Goal: Task Accomplishment & Management: Complete application form

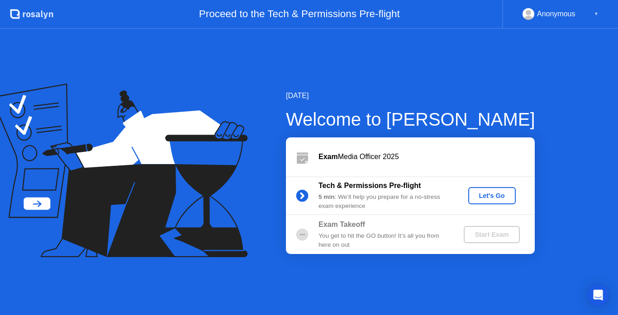
click at [261, 62] on div "[DATE] Welcome to [PERSON_NAME] Exam Media Officer 2025 Tech & Permissions Pre-…" at bounding box center [309, 172] width 618 height 286
click at [218, 299] on div "[DATE] Welcome to [PERSON_NAME] Exam Media Officer 2025 Tech & Permissions Pre-…" at bounding box center [309, 172] width 618 height 286
click at [293, 269] on div "[DATE] Welcome to [PERSON_NAME] Exam Media Officer 2025 Tech & Permissions Pre-…" at bounding box center [309, 172] width 618 height 286
click at [543, 95] on div "[DATE] Welcome to [PERSON_NAME] Exam Media Officer 2025 Tech & Permissions Pre-…" at bounding box center [309, 172] width 618 height 286
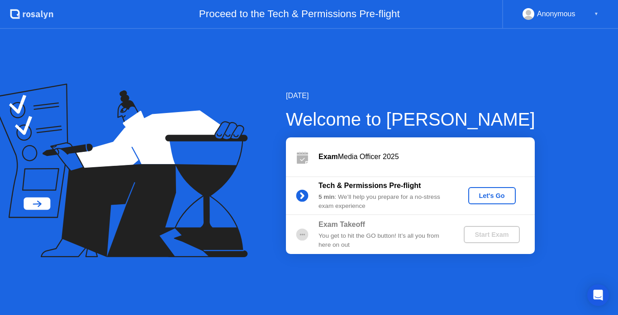
click at [543, 95] on div "[DATE] Welcome to [PERSON_NAME] Exam Media Officer 2025 Tech & Permissions Pre-…" at bounding box center [309, 172] width 618 height 286
click at [305, 73] on div "[DATE] Welcome to [PERSON_NAME] Exam Media Officer 2025 Tech & Permissions Pre-…" at bounding box center [309, 172] width 618 height 286
click at [161, 261] on div "[DATE] Welcome to [PERSON_NAME] Exam Media Officer 2025 Tech & Permissions Pre-…" at bounding box center [309, 172] width 618 height 286
click at [517, 118] on div "Welcome to [PERSON_NAME]" at bounding box center [410, 119] width 249 height 27
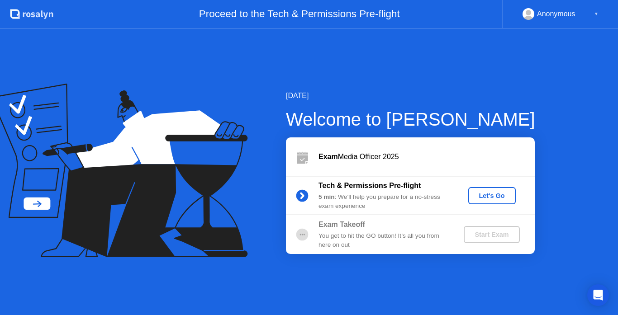
click at [393, 234] on div "You get to hit the GO button! It’s all you from here on out" at bounding box center [383, 240] width 130 height 19
click at [261, 283] on div "[DATE] Welcome to [PERSON_NAME] Exam Media Officer 2025 Tech & Permissions Pre-…" at bounding box center [309, 172] width 618 height 286
click at [592, 12] on div "Anonymous ▼" at bounding box center [560, 14] width 76 height 12
click at [485, 193] on div "Let's Go" at bounding box center [492, 195] width 40 height 7
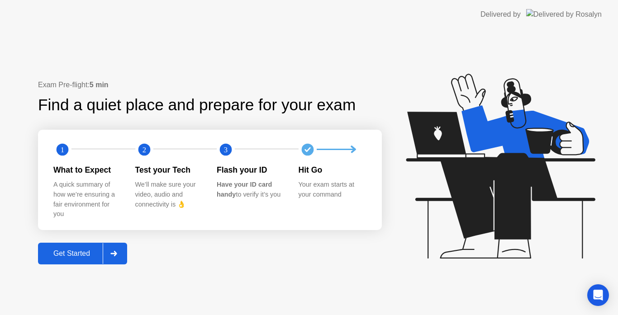
click at [80, 256] on div "Get Started" at bounding box center [72, 254] width 62 height 8
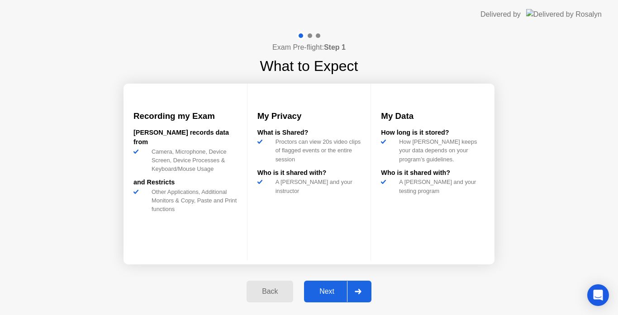
click at [330, 288] on div "Next" at bounding box center [327, 292] width 40 height 8
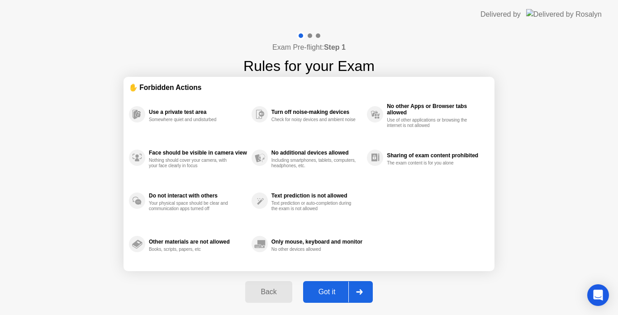
click at [330, 288] on div "Got it" at bounding box center [327, 292] width 42 height 8
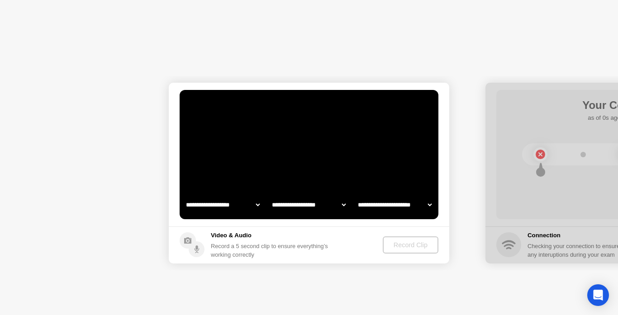
select select "**********"
select select "*******"
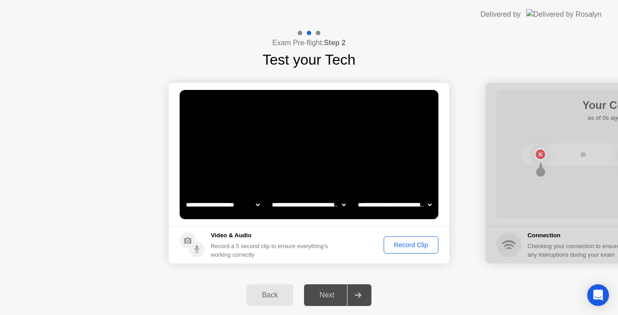
click at [362, 291] on div at bounding box center [358, 295] width 22 height 21
click at [334, 291] on div "Next" at bounding box center [327, 295] width 40 height 8
click at [362, 298] on div at bounding box center [358, 295] width 22 height 21
click at [420, 243] on div "Record Clip" at bounding box center [411, 244] width 48 height 7
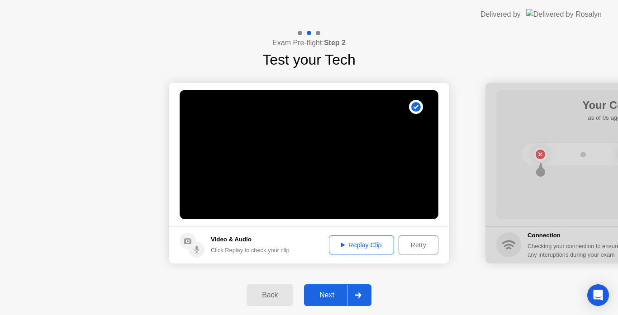
click at [363, 300] on div at bounding box center [358, 295] width 22 height 21
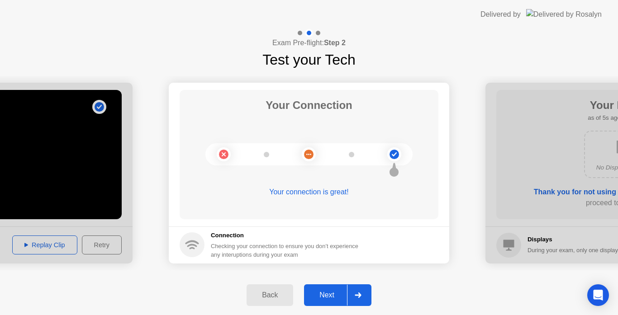
click at [326, 295] on div "Next" at bounding box center [327, 295] width 40 height 8
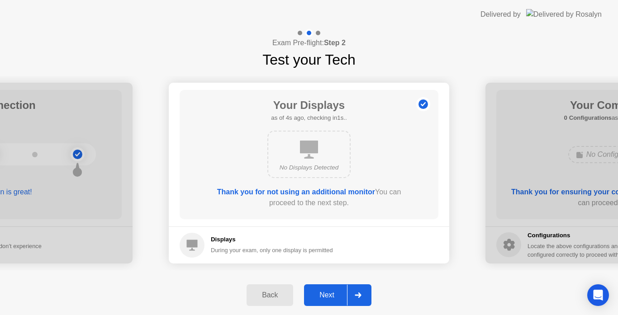
click at [357, 294] on icon at bounding box center [357, 295] width 7 height 5
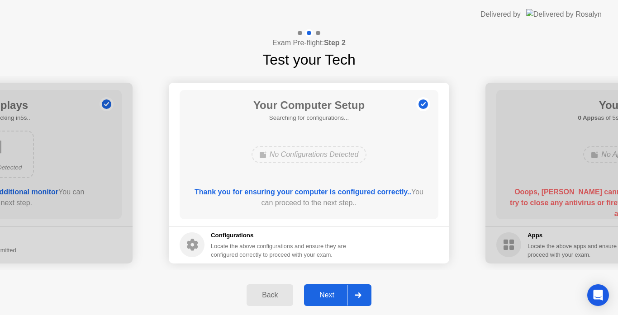
click at [357, 294] on icon at bounding box center [357, 295] width 7 height 5
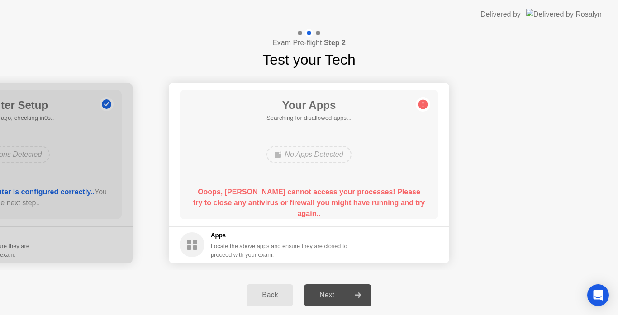
click at [357, 294] on icon at bounding box center [357, 295] width 7 height 5
click at [316, 152] on div "No Apps Detected" at bounding box center [308, 154] width 85 height 17
click at [269, 231] on h5 "Apps" at bounding box center [279, 235] width 137 height 9
click at [335, 293] on div "Next" at bounding box center [327, 295] width 40 height 8
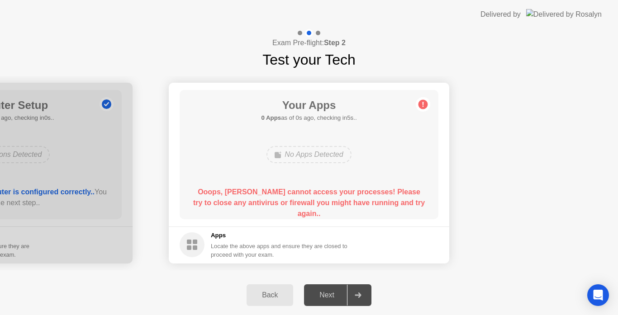
click at [366, 207] on b "Ooops, [PERSON_NAME] cannot access your processes! Please try to close any anti…" at bounding box center [308, 202] width 231 height 29
click at [318, 154] on div "No Apps Detected" at bounding box center [308, 154] width 85 height 17
click at [422, 104] on circle at bounding box center [422, 103] width 9 height 9
click at [191, 242] on rect at bounding box center [189, 242] width 5 height 5
click at [309, 189] on b "Ooops, [PERSON_NAME] cannot access your processes! Please try to close any anti…" at bounding box center [308, 202] width 231 height 29
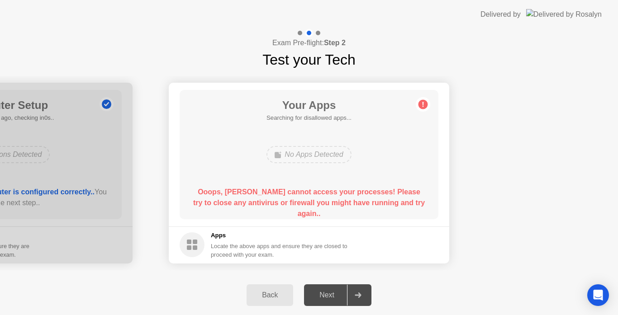
click at [309, 189] on b "Ooops, [PERSON_NAME] cannot access your processes! Please try to close any anti…" at bounding box center [308, 202] width 231 height 29
click at [311, 162] on div "No Apps Detected" at bounding box center [308, 154] width 85 height 17
click at [340, 293] on div "Next" at bounding box center [327, 295] width 40 height 8
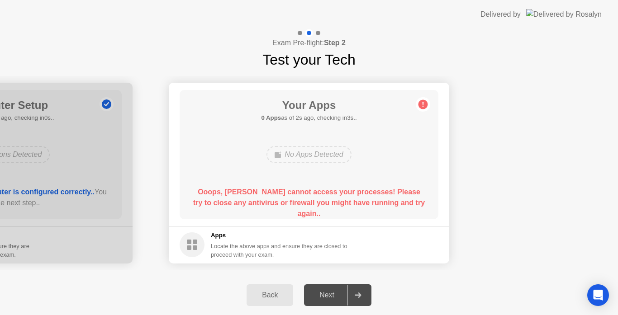
click at [269, 295] on div "Back" at bounding box center [269, 295] width 41 height 8
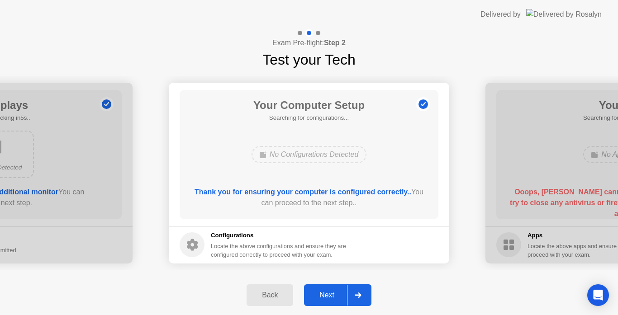
click at [269, 295] on div "Back" at bounding box center [269, 295] width 41 height 8
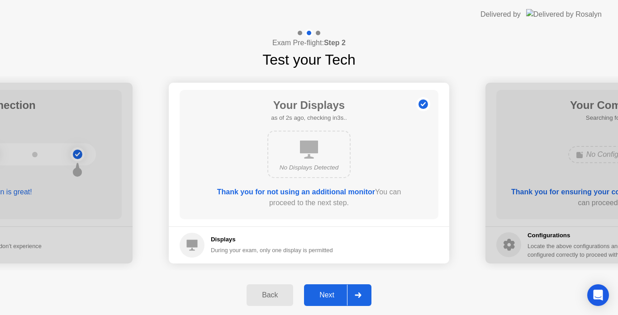
click at [269, 295] on div "Back" at bounding box center [269, 295] width 41 height 8
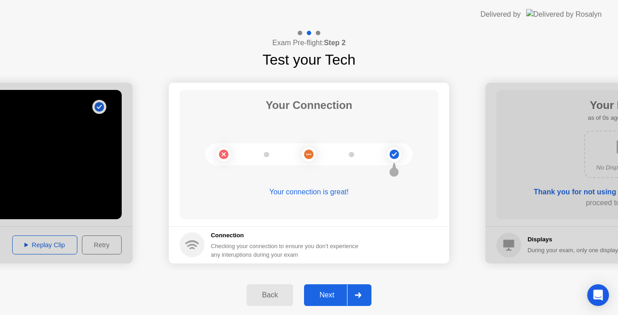
click at [269, 295] on div "Back" at bounding box center [269, 295] width 41 height 8
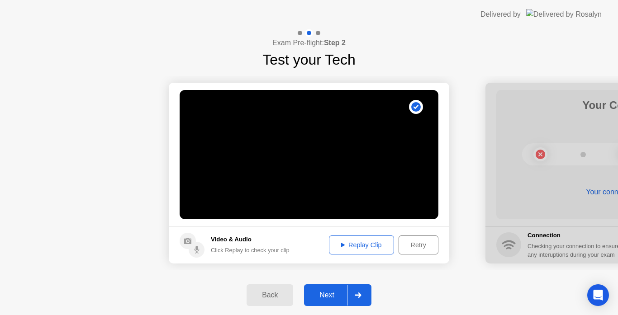
click at [376, 238] on button "Replay Clip" at bounding box center [361, 245] width 65 height 19
click at [364, 295] on div at bounding box center [358, 295] width 22 height 21
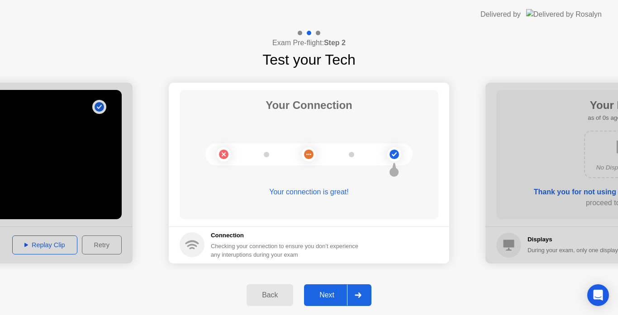
click at [364, 295] on div at bounding box center [358, 295] width 22 height 21
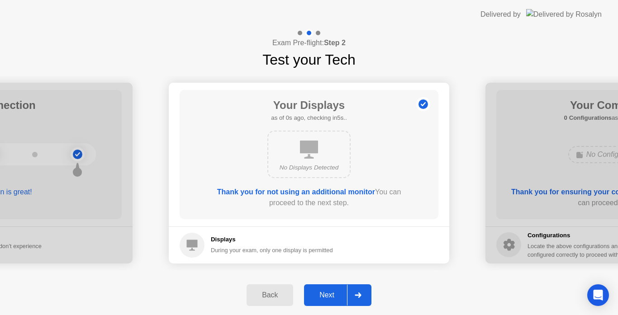
click at [364, 295] on div at bounding box center [358, 295] width 22 height 21
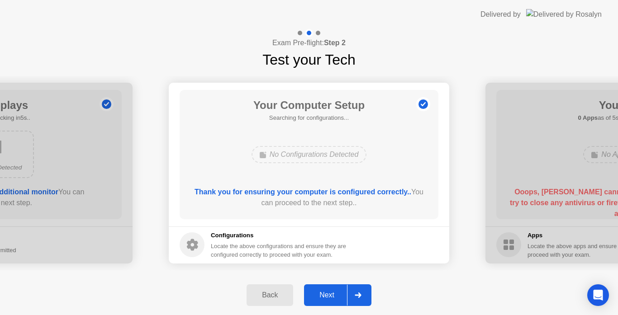
click at [364, 295] on div at bounding box center [358, 295] width 22 height 21
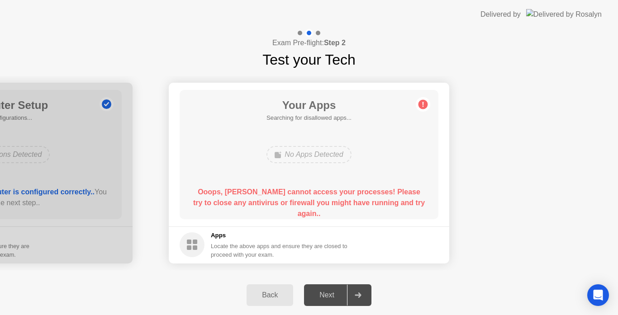
click at [354, 186] on div "Your Apps Searching for disallowed apps... No Apps Detected Ooops, [PERSON_NAME…" at bounding box center [308, 154] width 259 height 129
click at [329, 116] on h5 "Searching for disallowed apps..." at bounding box center [308, 117] width 85 height 9
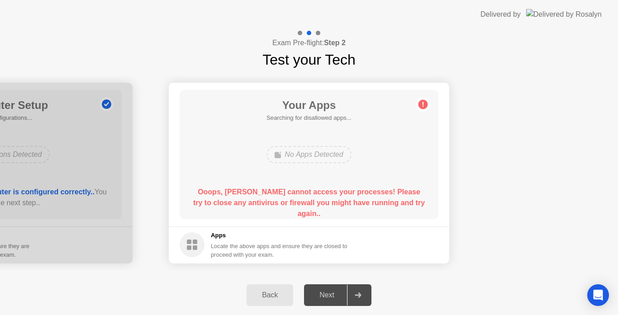
drag, startPoint x: 211, startPoint y: 200, endPoint x: 338, endPoint y: 213, distance: 128.1
click at [338, 213] on div "Your Apps Searching for disallowed apps... No Apps Detected Ooops, [PERSON_NAME…" at bounding box center [308, 154] width 259 height 129
click at [194, 245] on circle at bounding box center [191, 244] width 25 height 25
click at [348, 146] on div "No Apps Detected" at bounding box center [308, 154] width 207 height 24
click at [277, 294] on div "Back" at bounding box center [269, 295] width 41 height 8
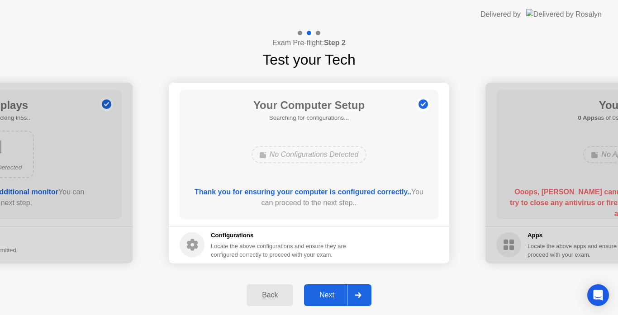
click at [277, 294] on div "Back" at bounding box center [269, 295] width 41 height 8
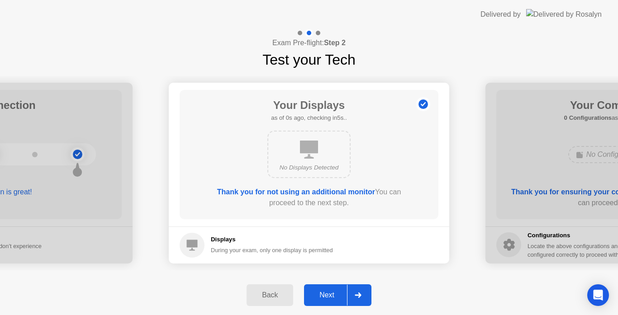
click at [277, 294] on div "Back" at bounding box center [269, 295] width 41 height 8
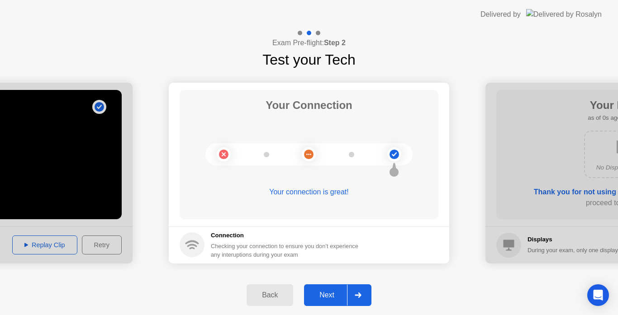
click at [277, 294] on div "Back" at bounding box center [269, 295] width 41 height 8
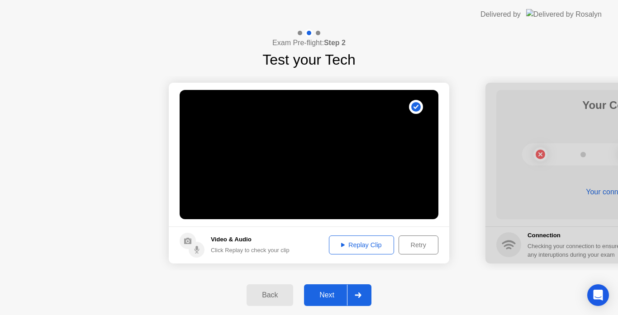
click at [390, 159] on video at bounding box center [308, 154] width 259 height 129
click at [338, 247] on div "Replay Clip" at bounding box center [361, 244] width 59 height 7
click at [332, 299] on div "Next" at bounding box center [327, 295] width 40 height 8
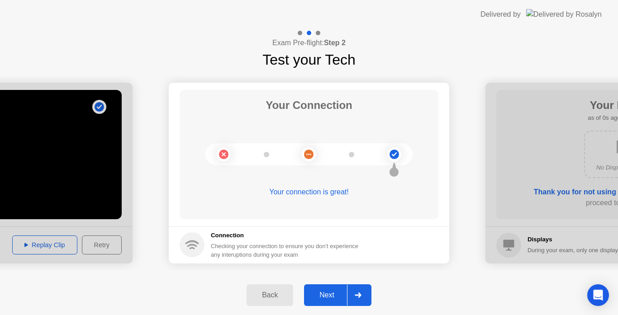
click at [332, 299] on div "Next" at bounding box center [327, 295] width 40 height 8
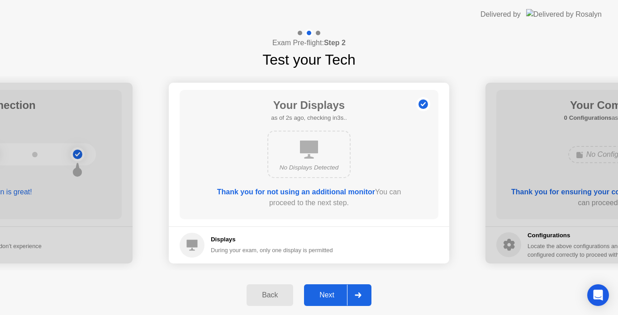
drag, startPoint x: 332, startPoint y: 299, endPoint x: 328, endPoint y: 294, distance: 6.1
click at [328, 294] on div "Next" at bounding box center [327, 295] width 40 height 8
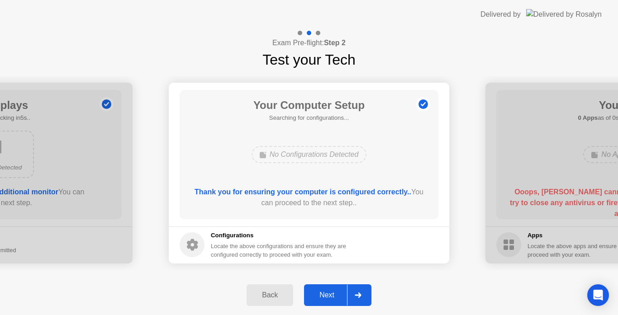
click at [328, 294] on div "Next" at bounding box center [327, 295] width 40 height 8
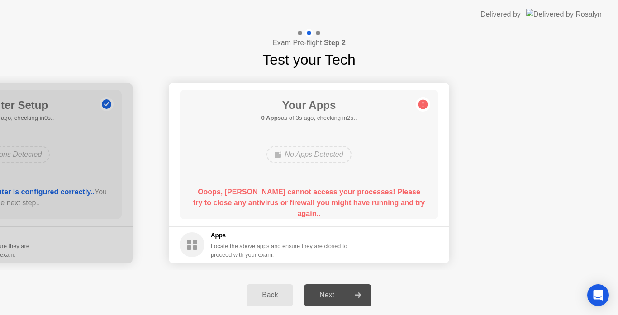
drag, startPoint x: 419, startPoint y: 203, endPoint x: 278, endPoint y: 198, distance: 141.6
click at [278, 198] on div "Ooops, [PERSON_NAME] cannot access your processes! Please try to close any anti…" at bounding box center [309, 203] width 233 height 33
click at [261, 193] on b "Ooops, [PERSON_NAME] cannot access your processes! Please try to close any anti…" at bounding box center [308, 202] width 231 height 29
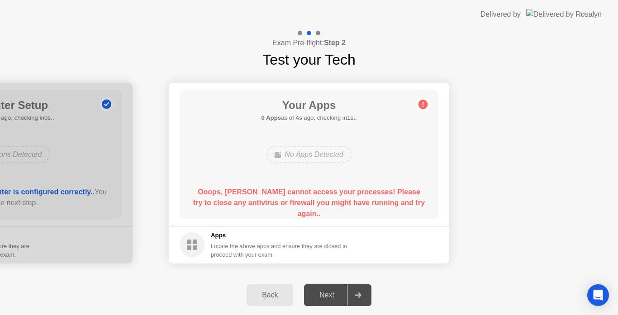
click at [261, 193] on b "Ooops, [PERSON_NAME] cannot access your processes! Please try to close any anti…" at bounding box center [308, 202] width 231 height 29
click at [260, 200] on b "Ooops, [PERSON_NAME] cannot access your processes! Please try to close any anti…" at bounding box center [308, 202] width 231 height 29
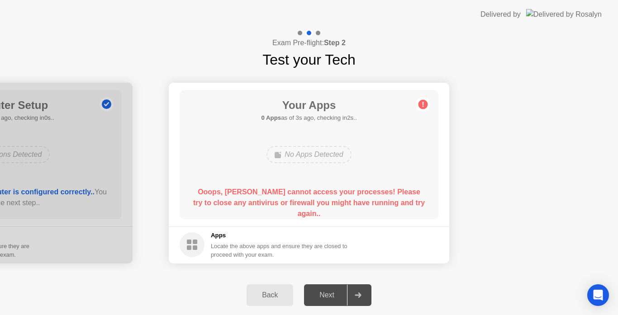
click at [260, 200] on b "Ooops, [PERSON_NAME] cannot access your processes! Please try to close any anti…" at bounding box center [308, 202] width 231 height 29
drag, startPoint x: 590, startPoint y: 73, endPoint x: 420, endPoint y: 178, distance: 199.8
click at [420, 178] on div "**********" at bounding box center [309, 173] width 618 height 205
click at [272, 298] on div "Back" at bounding box center [269, 295] width 41 height 8
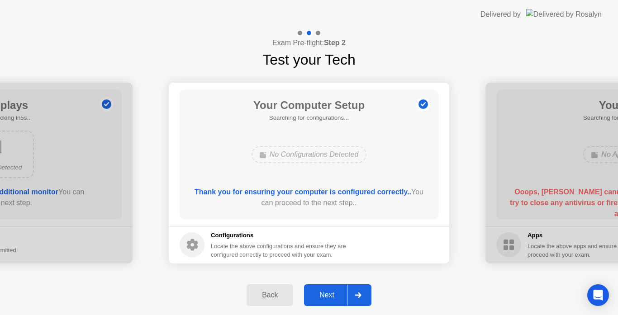
click at [198, 288] on div "Back Next" at bounding box center [309, 295] width 618 height 40
click at [333, 297] on div "Next" at bounding box center [327, 295] width 40 height 8
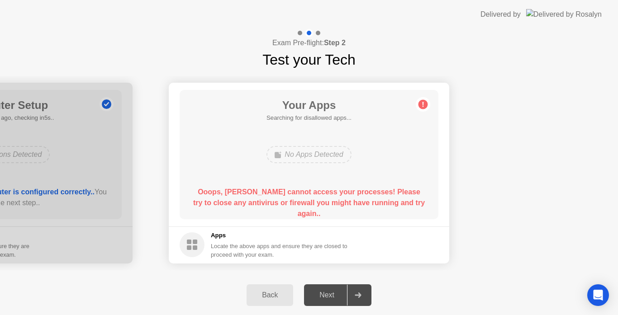
drag, startPoint x: 333, startPoint y: 297, endPoint x: 264, endPoint y: 293, distance: 68.8
click at [264, 293] on div "Back Next" at bounding box center [309, 295] width 618 height 40
click at [269, 293] on div "Back" at bounding box center [269, 295] width 41 height 8
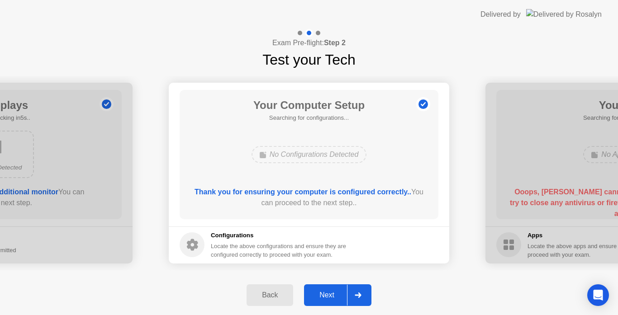
click at [269, 293] on div "Back" at bounding box center [269, 295] width 41 height 8
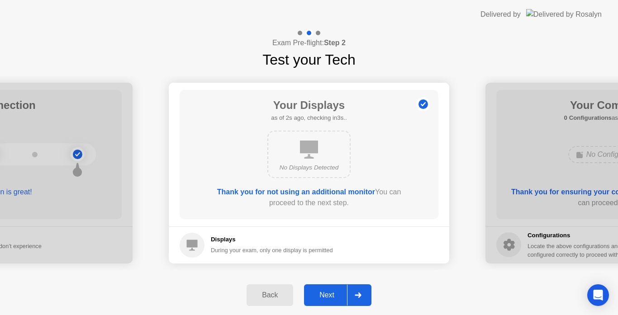
click at [336, 291] on div "Next" at bounding box center [327, 295] width 40 height 8
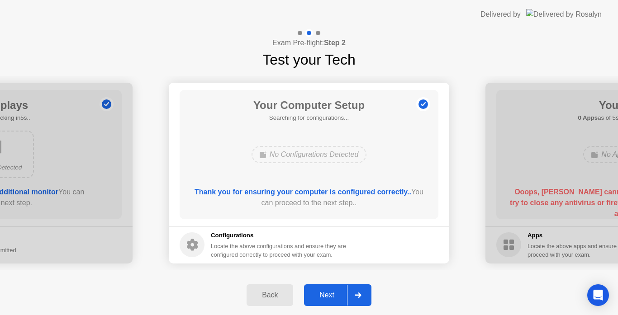
click at [336, 291] on div "Next" at bounding box center [327, 295] width 40 height 8
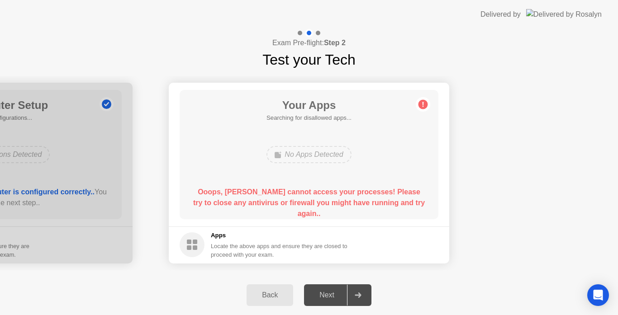
click at [336, 291] on div "Next" at bounding box center [327, 295] width 40 height 8
click at [335, 245] on div "Locate the above apps and ensure they are closed to proceed with your exam." at bounding box center [279, 250] width 137 height 17
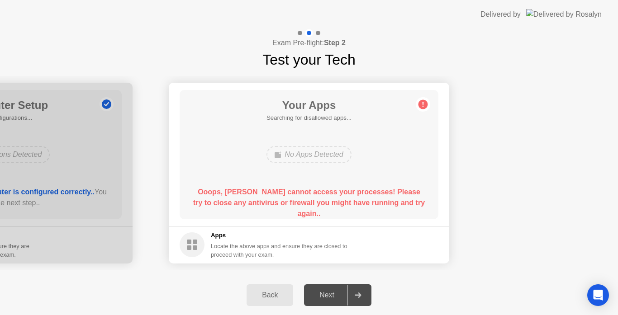
click at [335, 245] on div "Locate the above apps and ensure they are closed to proceed with your exam." at bounding box center [279, 250] width 137 height 17
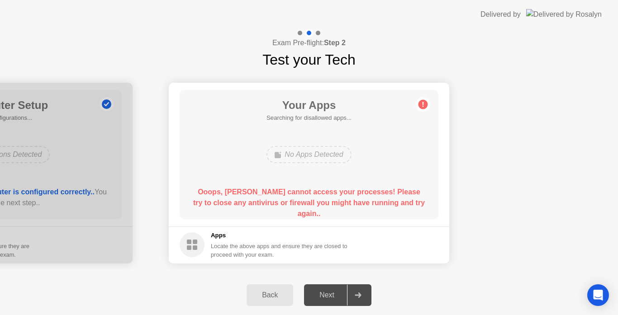
click at [335, 245] on div "Locate the above apps and ensure they are closed to proceed with your exam." at bounding box center [279, 250] width 137 height 17
click at [326, 254] on div "Locate the above apps and ensure they are closed to proceed with your exam." at bounding box center [279, 250] width 137 height 17
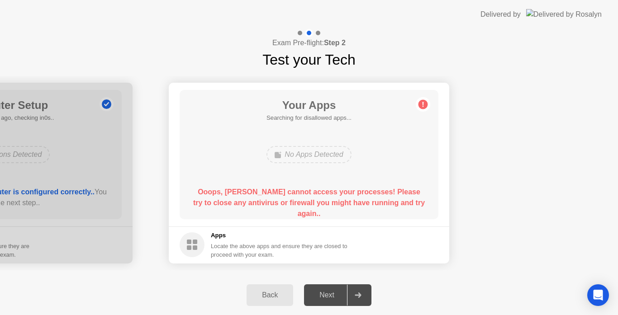
drag, startPoint x: 268, startPoint y: 135, endPoint x: 70, endPoint y: 30, distance: 223.7
click at [70, 30] on div "Exam Pre-flight: Step 2 Test your Tech" at bounding box center [309, 50] width 618 height 42
click at [273, 289] on button "Back" at bounding box center [269, 295] width 47 height 22
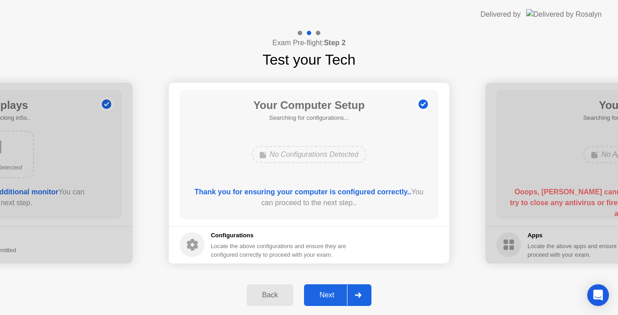
click at [342, 208] on div "Thank you for ensuring your computer is configured correctly.. You can proceed …" at bounding box center [309, 199] width 233 height 25
click at [332, 299] on div "Next" at bounding box center [327, 295] width 40 height 8
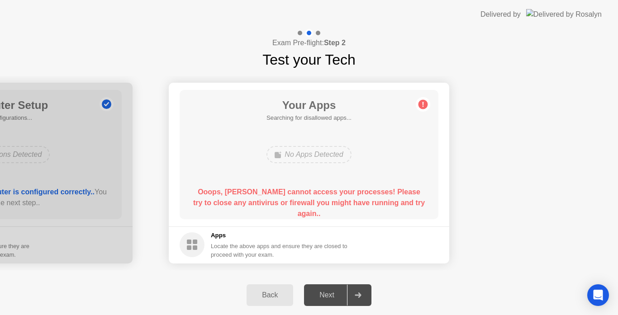
click at [328, 298] on div "Next" at bounding box center [327, 295] width 40 height 8
